Goal: Information Seeking & Learning: Learn about a topic

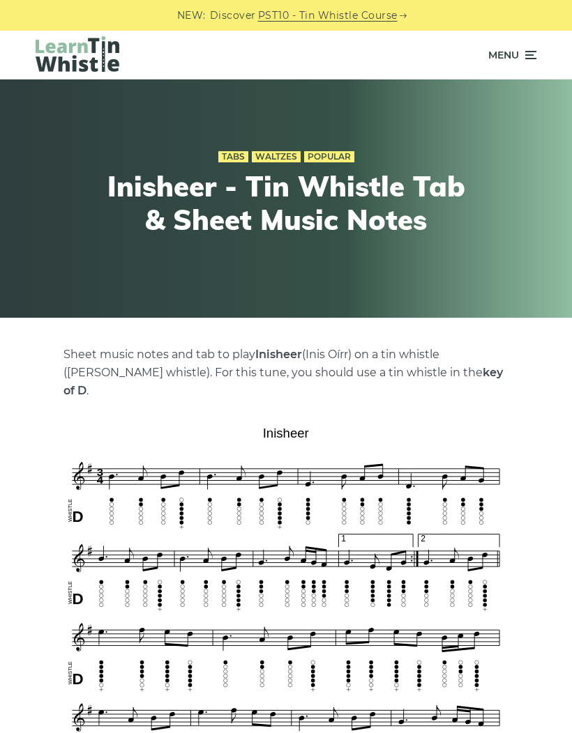
click at [521, 59] on span "Menu" at bounding box center [512, 55] width 48 height 35
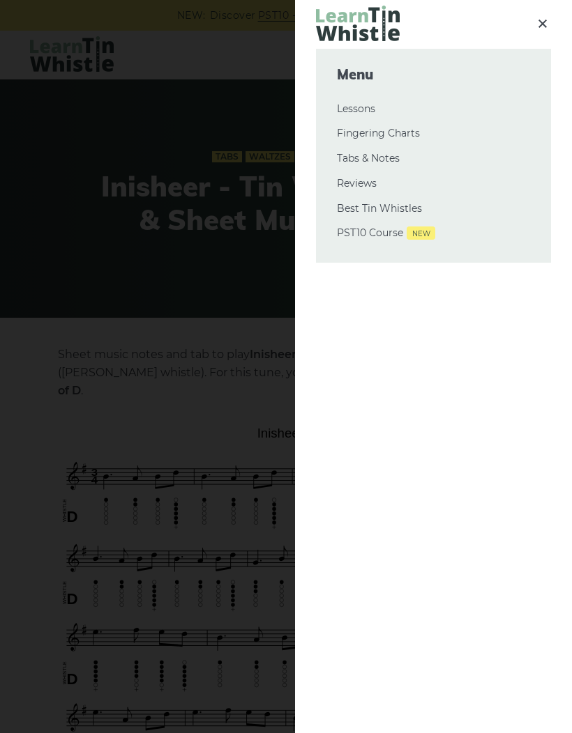
click at [392, 154] on link "Tabs & Notes" at bounding box center [433, 159] width 193 height 17
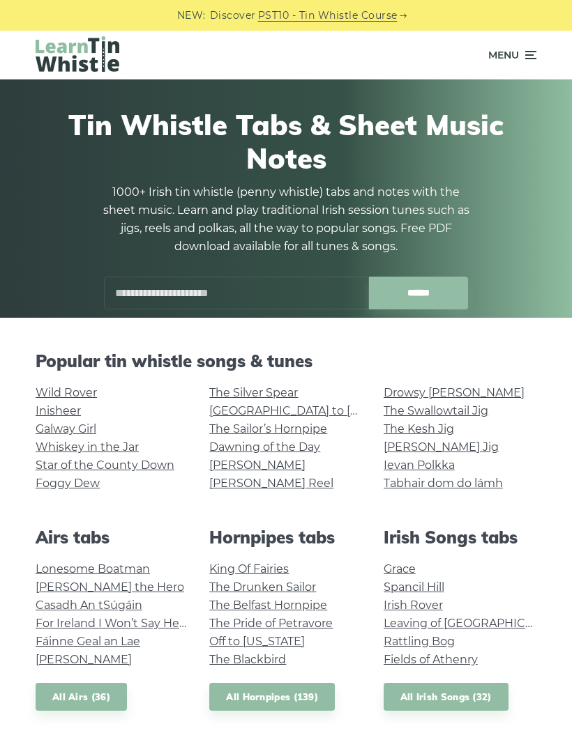
click at [404, 567] on link "Grace" at bounding box center [399, 569] width 32 height 13
click at [395, 653] on link "Fields of Athenry" at bounding box center [430, 659] width 94 height 13
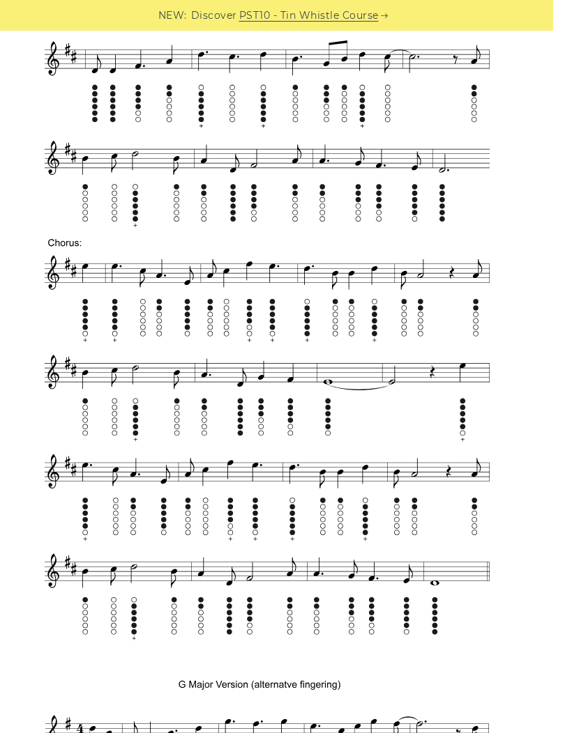
scroll to position [712, 0]
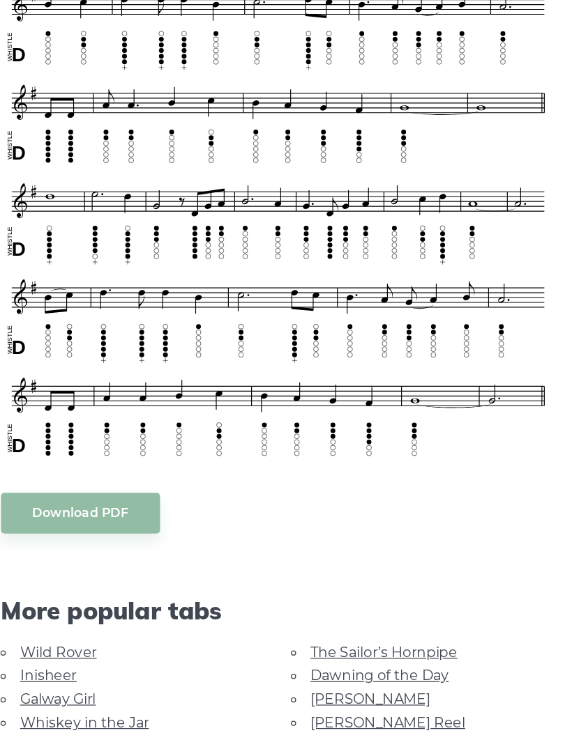
scroll to position [656, 0]
